Goal: Information Seeking & Learning: Learn about a topic

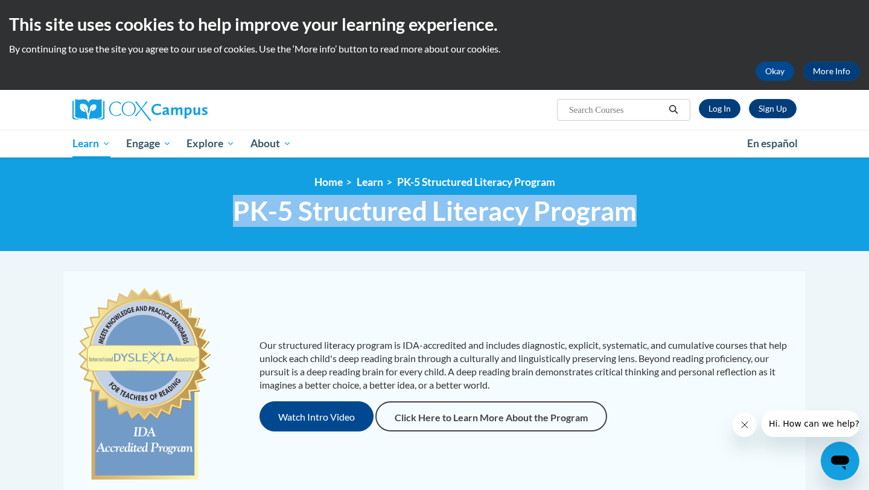
drag, startPoint x: 633, startPoint y: 220, endPoint x: 235, endPoint y: 223, distance: 398.8
click at [235, 223] on span "PK-5 Structured Literacy Program" at bounding box center [435, 211] width 404 height 32
copy span "PK-5 Structured Literacy Program"
click at [728, 116] on link "Log In" at bounding box center [720, 108] width 42 height 19
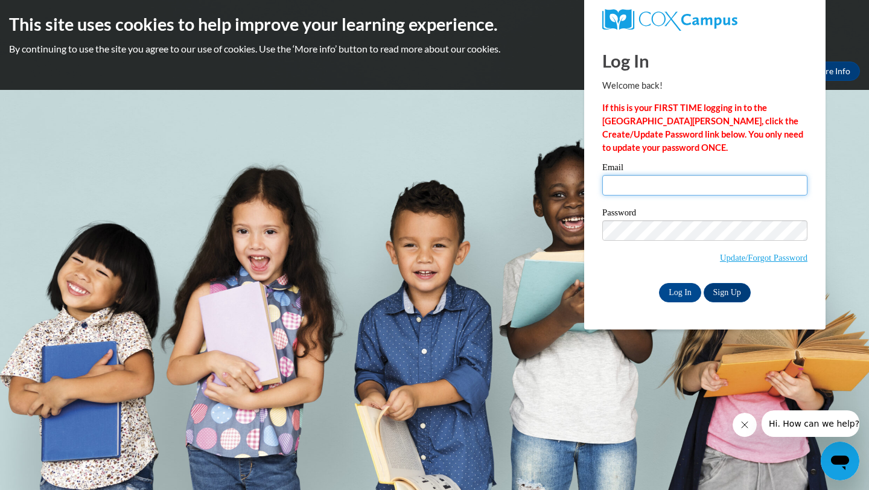
click at [662, 192] on input "Email" at bounding box center [704, 185] width 205 height 21
type input "ehainzinger@sasd.net"
click at [689, 287] on input "Log In" at bounding box center [680, 292] width 42 height 19
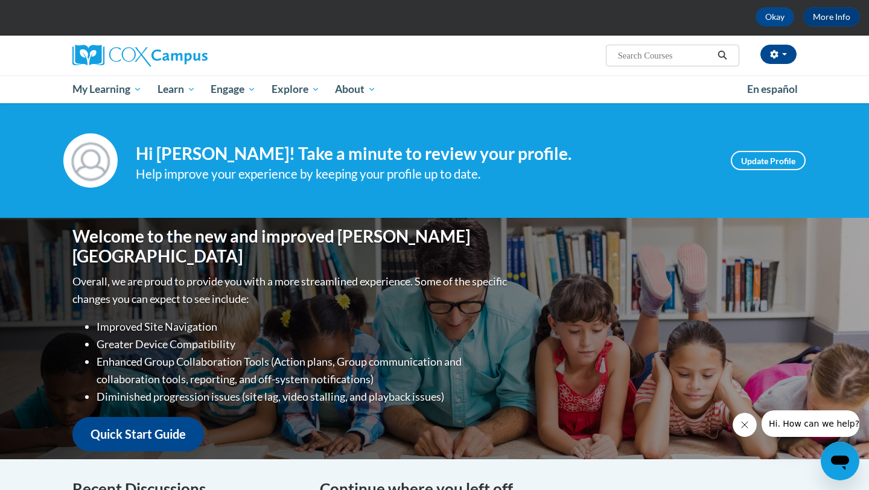
scroll to position [8, 0]
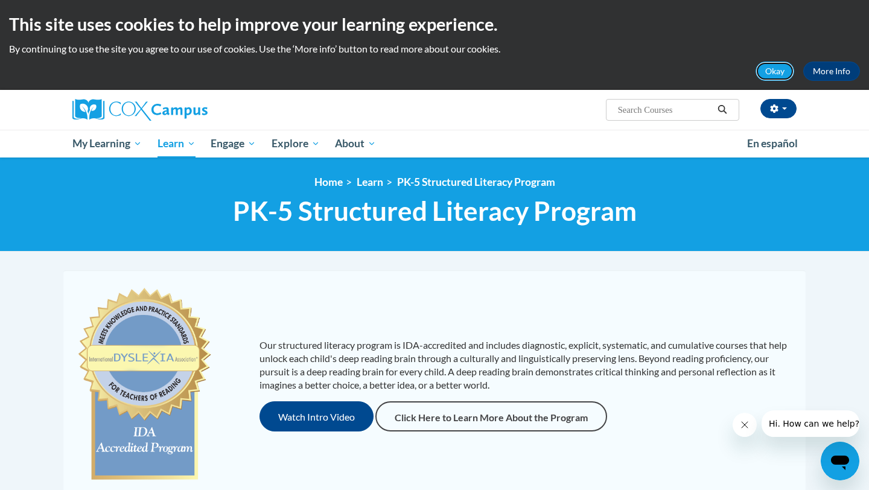
click at [775, 74] on button "Okay" at bounding box center [774, 71] width 39 height 19
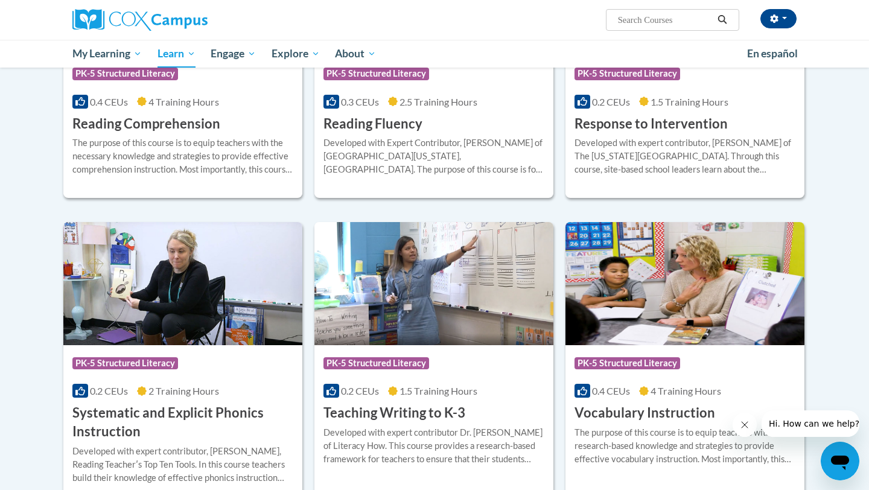
scroll to position [1151, 0]
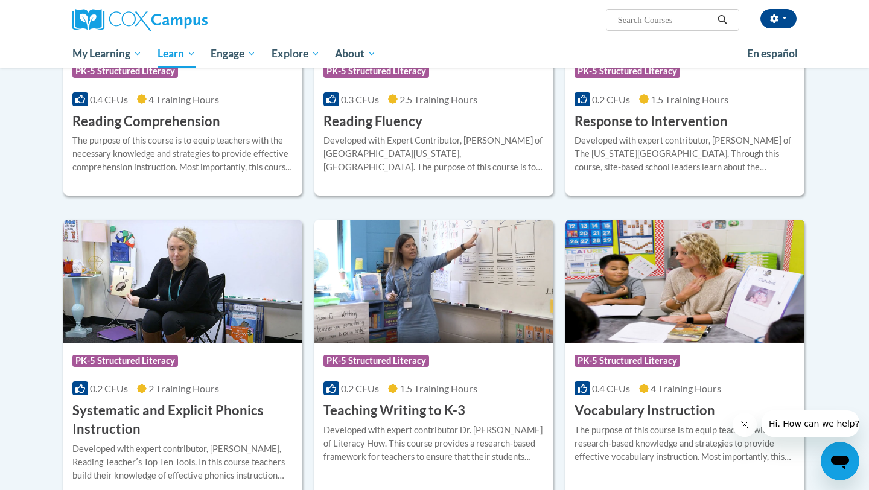
click at [708, 323] on img at bounding box center [684, 281] width 239 height 123
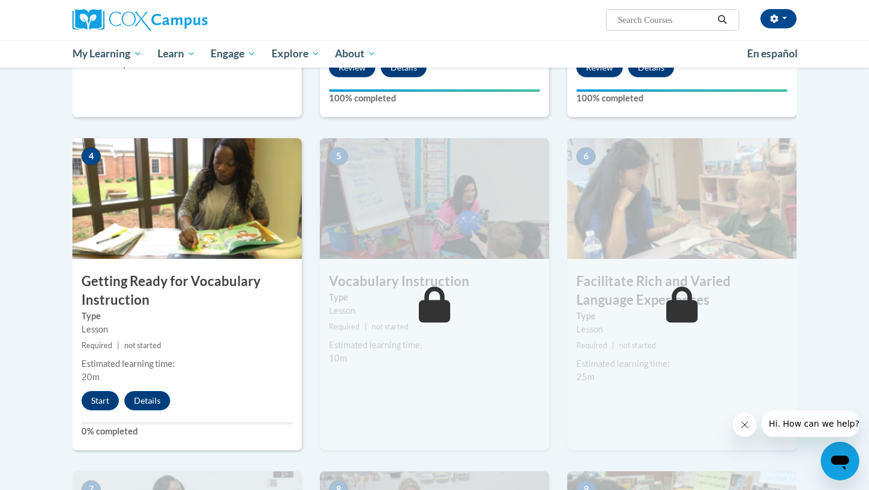
scroll to position [525, 0]
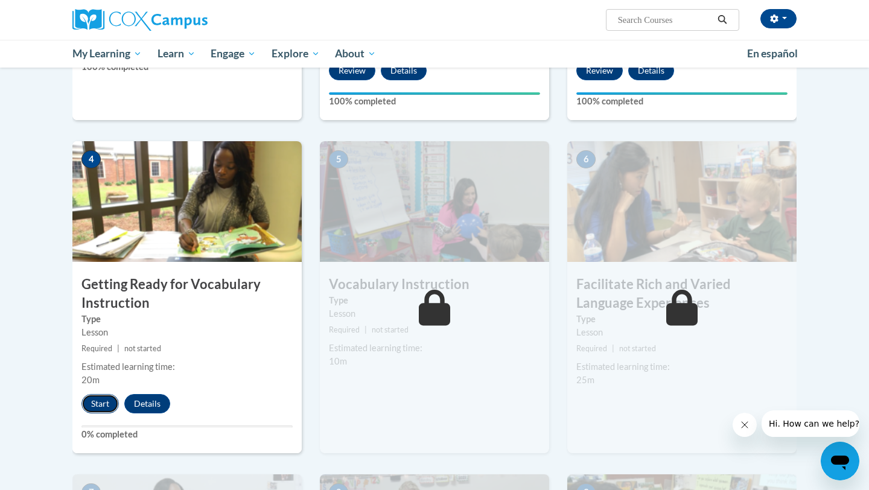
click at [96, 401] on button "Start" at bounding box center [99, 403] width 37 height 19
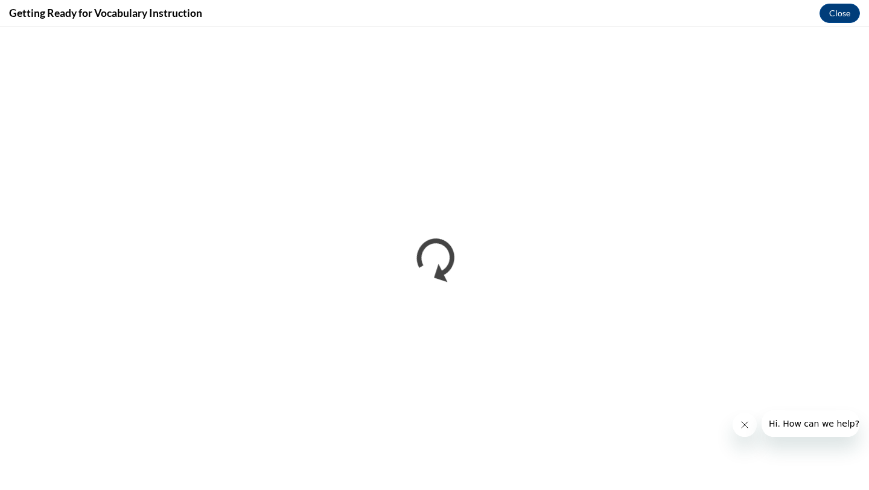
scroll to position [0, 0]
click at [744, 427] on icon "Close message from company" at bounding box center [745, 425] width 10 height 10
